Goal: Check status: Check status

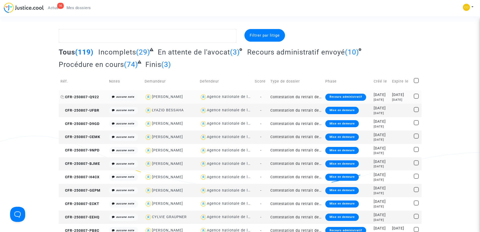
click at [89, 98] on span "CFR-250807-Q922" at bounding box center [79, 97] width 39 height 4
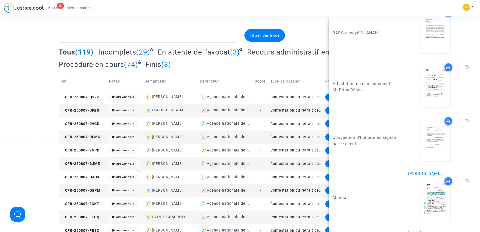
scroll to position [940, 0]
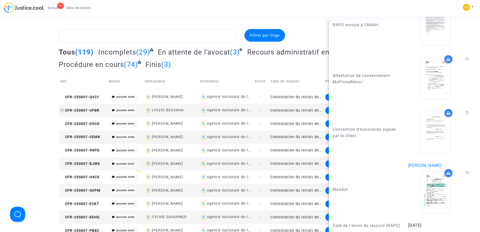
click at [84, 110] on span "CFR-250807-UFBR" at bounding box center [79, 110] width 39 height 4
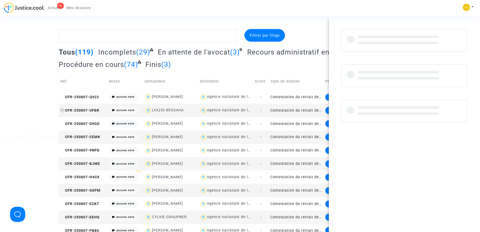
scroll to position [0, 0]
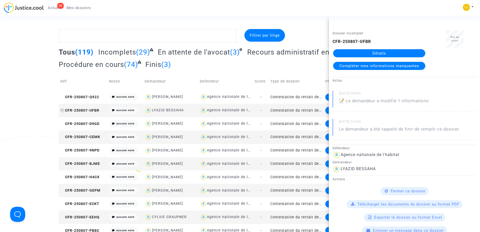
click at [87, 111] on span "CFR-250807-UFBR" at bounding box center [79, 110] width 39 height 4
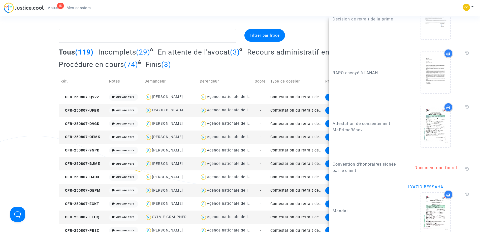
scroll to position [805, 0]
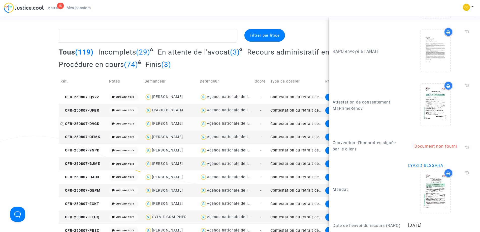
click at [79, 123] on span "CFR-250807-D9GD" at bounding box center [79, 123] width 39 height 4
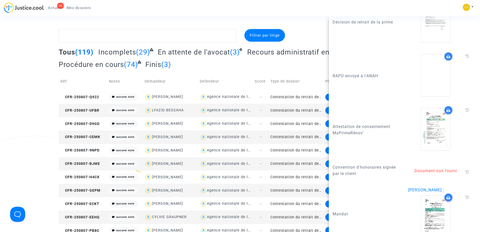
scroll to position [699, 0]
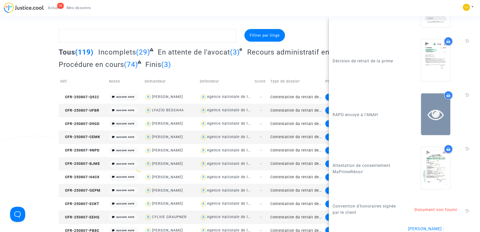
click at [432, 122] on icon at bounding box center [436, 114] width 16 height 16
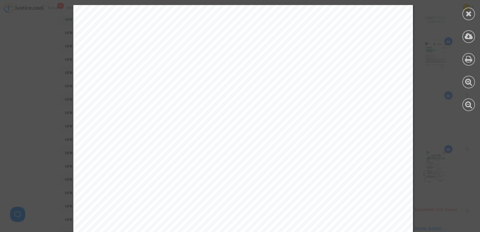
scroll to position [135, 0]
click at [466, 14] on icon at bounding box center [469, 14] width 6 height 8
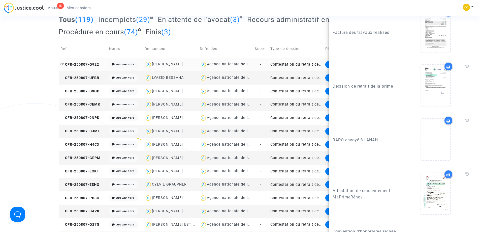
scroll to position [0, 0]
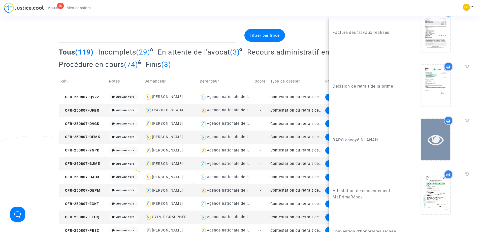
click at [433, 146] on icon at bounding box center [436, 139] width 16 height 16
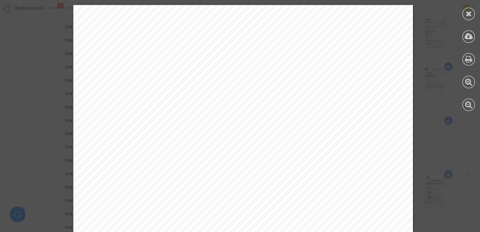
scroll to position [101, 0]
click at [469, 12] on icon at bounding box center [469, 14] width 6 height 8
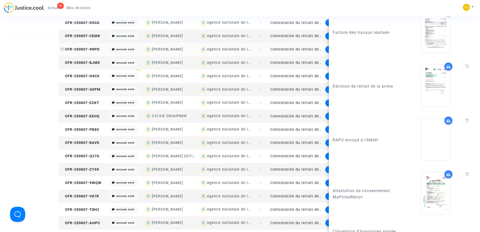
click at [86, 50] on span "CFR-250807-9NPD" at bounding box center [79, 49] width 39 height 4
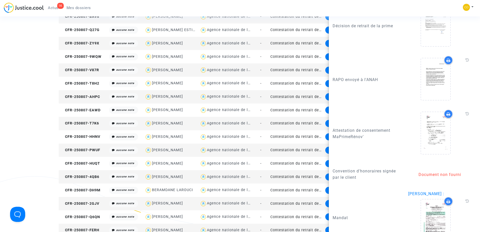
scroll to position [686, 0]
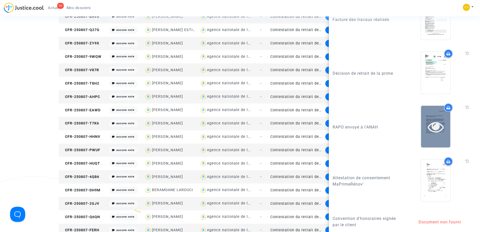
click at [437, 135] on icon at bounding box center [436, 126] width 16 height 16
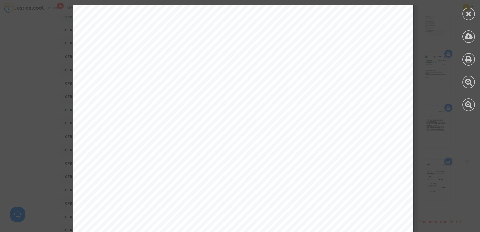
scroll to position [59, 0]
click at [427, 114] on div "PARI S LE [DATE] Objet : Demande de réexamen suite à la décision de retrait tot…" at bounding box center [243, 186] width 486 height 481
drag, startPoint x: 467, startPoint y: 12, endPoint x: 403, endPoint y: 27, distance: 66.5
click at [466, 13] on icon at bounding box center [469, 14] width 6 height 8
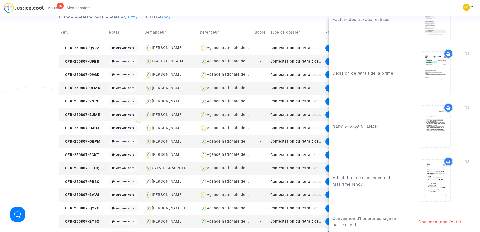
scroll to position [0, 0]
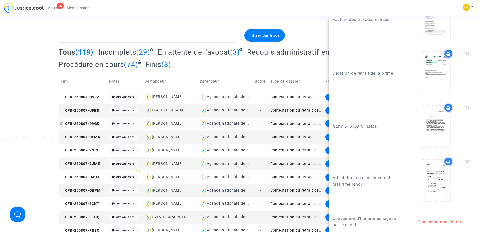
click at [88, 122] on span "CFR-250807-D9GD" at bounding box center [79, 123] width 39 height 4
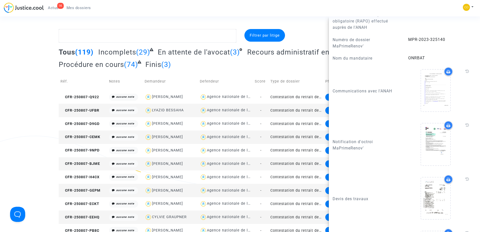
scroll to position [580, 0]
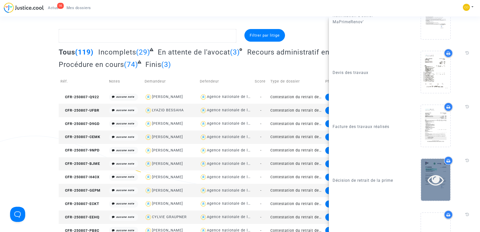
click at [432, 173] on div at bounding box center [435, 180] width 29 height 42
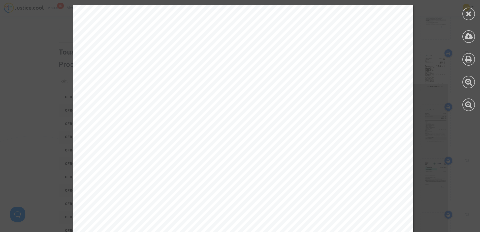
click at [466, 14] on icon at bounding box center [469, 14] width 6 height 8
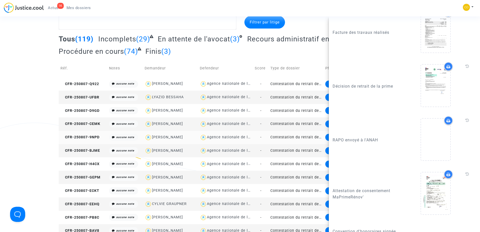
scroll to position [25, 0]
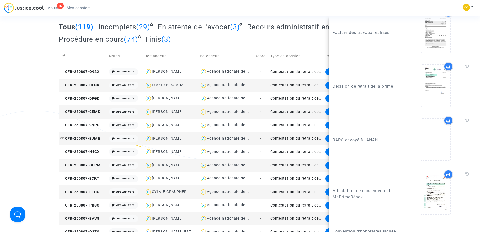
click at [90, 137] on span "CFR-250807-BJME" at bounding box center [80, 138] width 40 height 4
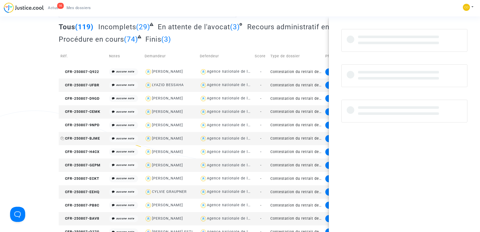
scroll to position [0, 0]
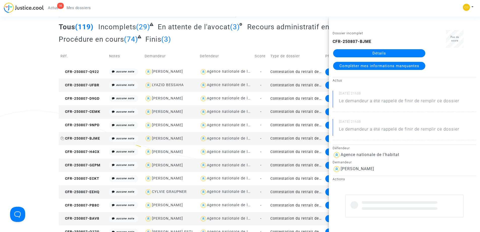
click at [88, 137] on span "CFR-250807-BJME" at bounding box center [80, 138] width 40 height 4
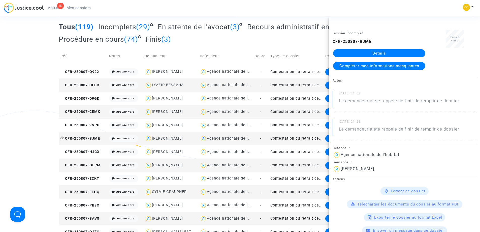
click at [80, 138] on span "CFR-250807-BJME" at bounding box center [80, 138] width 40 height 4
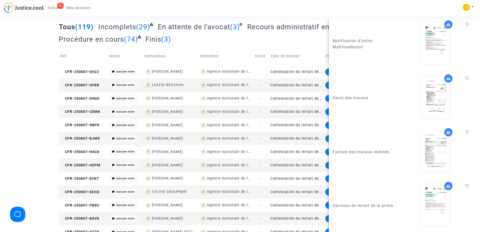
scroll to position [680, 0]
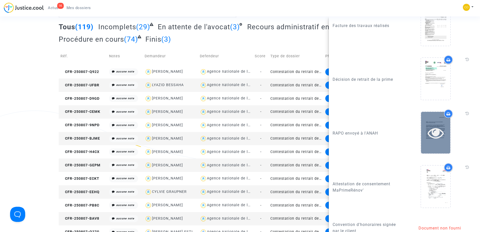
click at [429, 140] on icon at bounding box center [436, 132] width 16 height 16
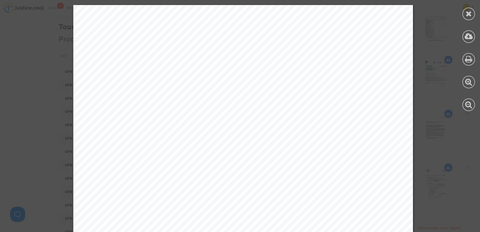
scroll to position [261, 0]
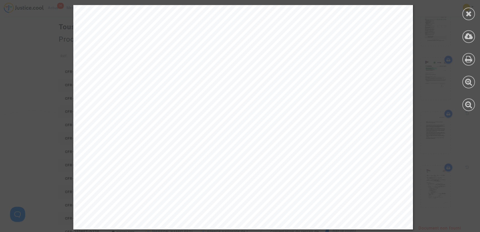
click at [471, 14] on icon at bounding box center [469, 14] width 6 height 8
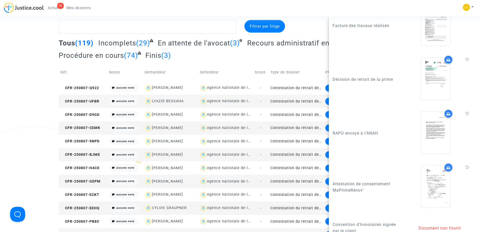
scroll to position [0, 0]
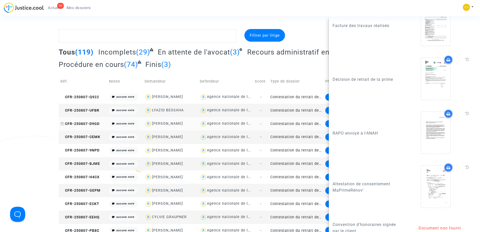
click at [85, 122] on span "CFR-250807-D9GD" at bounding box center [79, 123] width 39 height 4
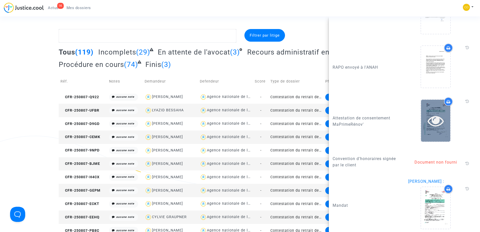
scroll to position [749, 0]
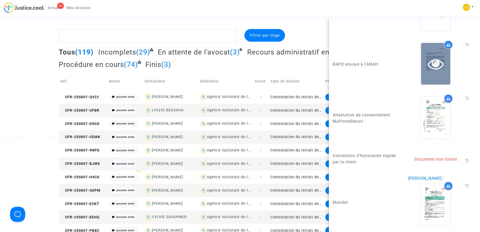
click at [431, 72] on icon at bounding box center [436, 64] width 16 height 16
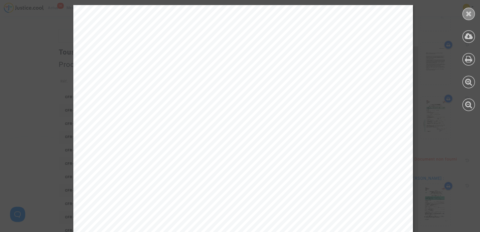
click at [473, 10] on div at bounding box center [468, 14] width 13 height 13
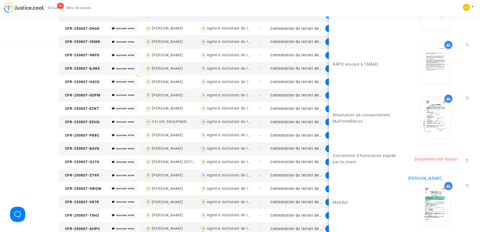
scroll to position [0, 0]
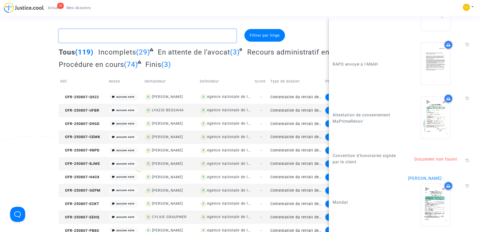
click at [160, 35] on textarea at bounding box center [148, 36] width 178 height 14
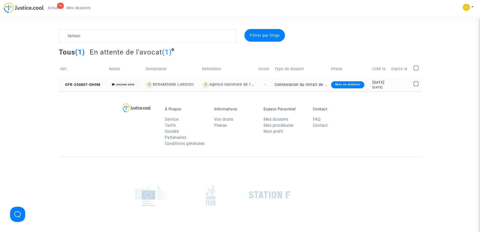
drag, startPoint x: 85, startPoint y: 83, endPoint x: 147, endPoint y: 84, distance: 62.0
click at [85, 83] on span "CFR-250807-DH9M" at bounding box center [80, 84] width 40 height 4
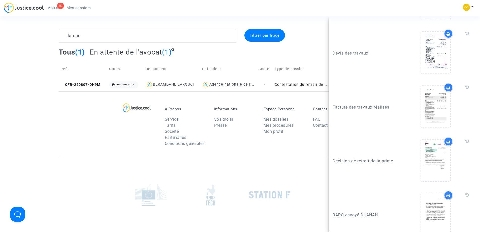
scroll to position [504, 0]
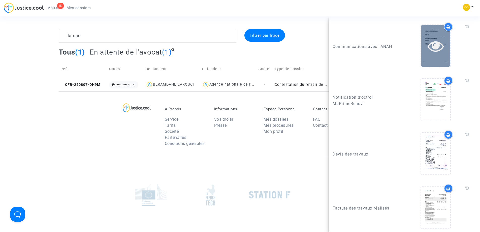
click at [436, 54] on icon at bounding box center [436, 46] width 16 height 16
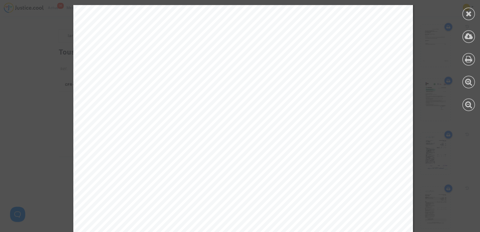
scroll to position [25, 0]
click at [469, 12] on icon at bounding box center [469, 14] width 6 height 8
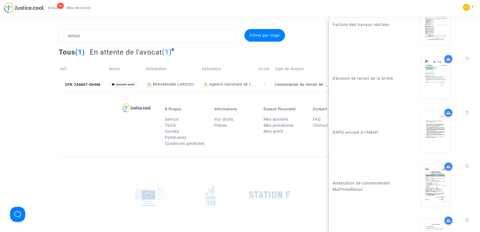
scroll to position [731, 0]
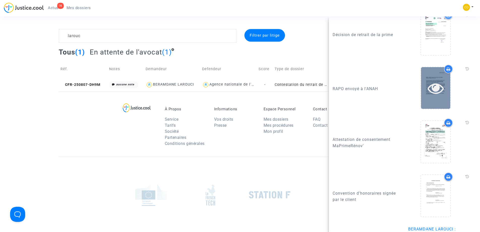
click at [429, 96] on icon at bounding box center [436, 88] width 16 height 16
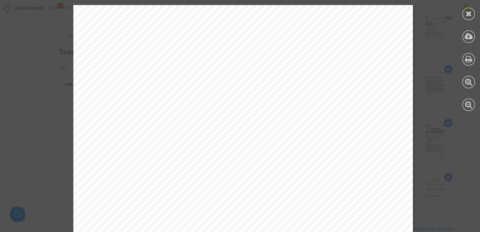
scroll to position [76, 0]
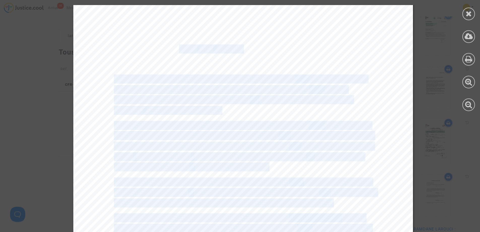
drag, startPoint x: 176, startPoint y: 48, endPoint x: 239, endPoint y: 48, distance: 63.5
click at [239, 48] on div "PARIS LE [DATE] Objet : Demande de réexamen suite à la décision de retrait tota…" at bounding box center [243, 169] width 340 height 481
click at [236, 49] on span "-452630" at bounding box center [227, 49] width 28 height 8
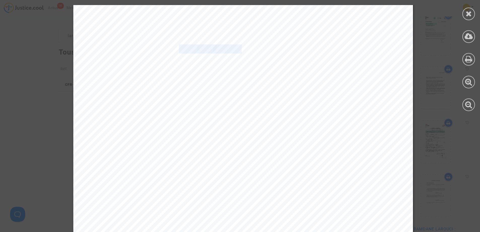
drag, startPoint x: 235, startPoint y: 49, endPoint x: 177, endPoint y: 48, distance: 58.5
click at [177, 48] on div "PARIS LE [DATE] Objet : Demande de réexamen suite à la décision de retrait tota…" at bounding box center [243, 169] width 340 height 481
click at [472, 11] on icon at bounding box center [469, 14] width 6 height 8
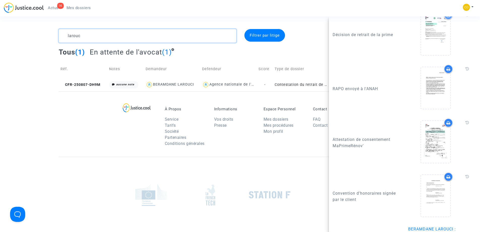
click at [39, 42] on div "larouc Filtrer par litige Tous (1) En attente de l'avocat (1) Réf. Notes Demand…" at bounding box center [240, 60] width 480 height 62
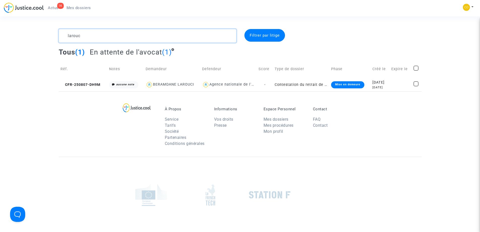
scroll to position [0, 0]
type textarea "vilaret"
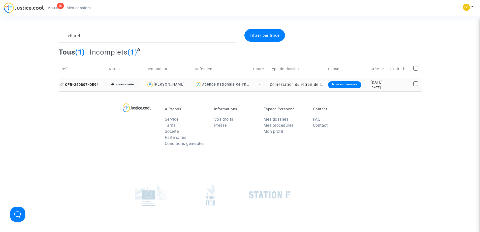
click at [78, 86] on span "CFR-250807-DE94" at bounding box center [79, 84] width 38 height 4
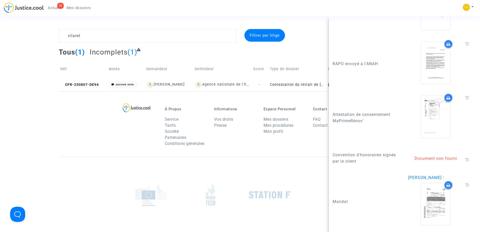
scroll to position [799, 0]
click at [429, 208] on icon at bounding box center [436, 204] width 16 height 16
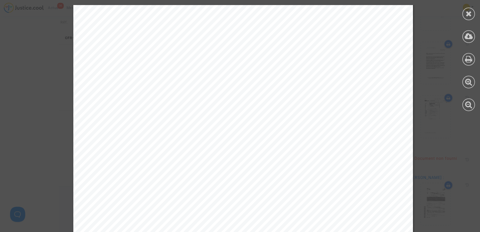
scroll to position [0, 0]
click at [471, 12] on icon at bounding box center [469, 14] width 6 height 8
